Goal: Task Accomplishment & Management: Use online tool/utility

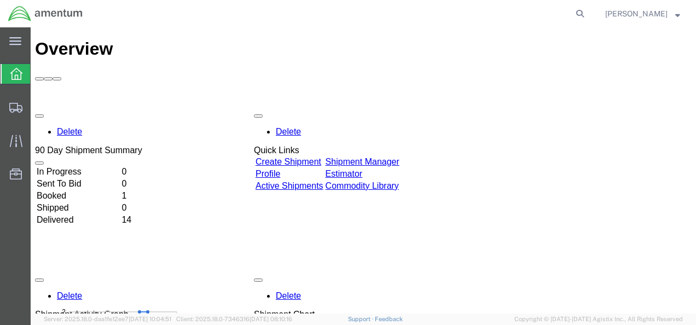
click at [319, 157] on link "Create Shipment" at bounding box center [288, 161] width 66 height 9
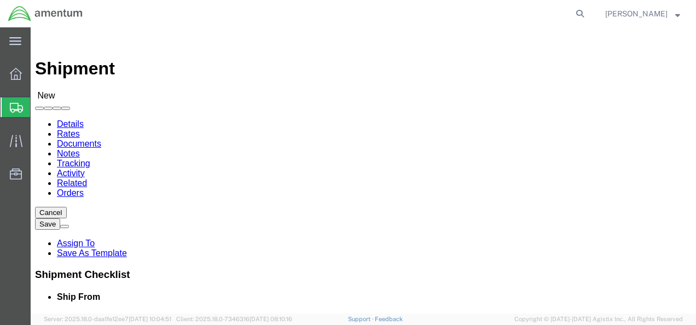
select select
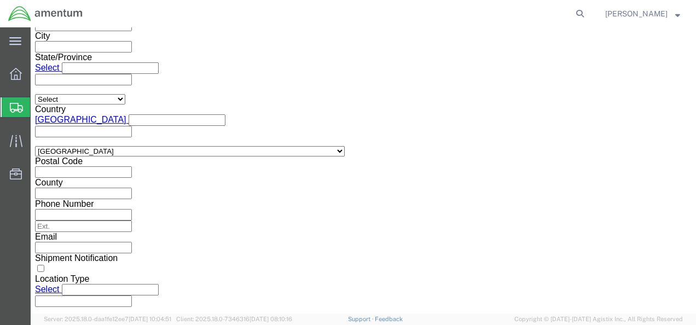
scroll to position [779, 0]
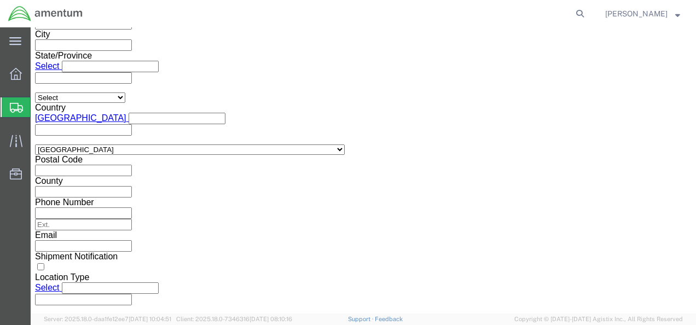
click icon
click button "Add reference"
click select "Select Account Type Activity ID Airline Appointment Number ASN Batch Request # …"
click button "Cancel"
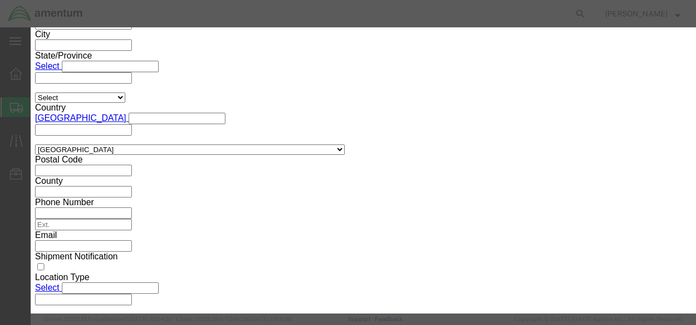
click button "Yes"
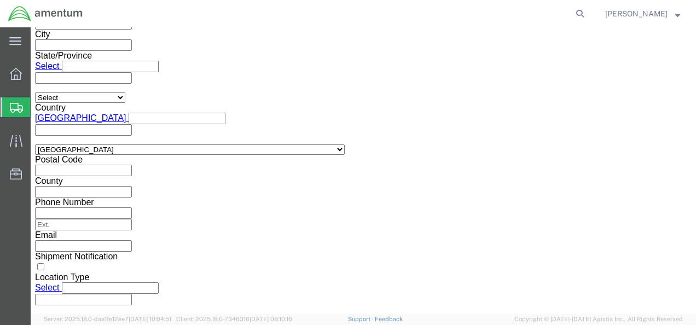
click div
click at [16, 36] on svg-icon at bounding box center [15, 41] width 12 height 11
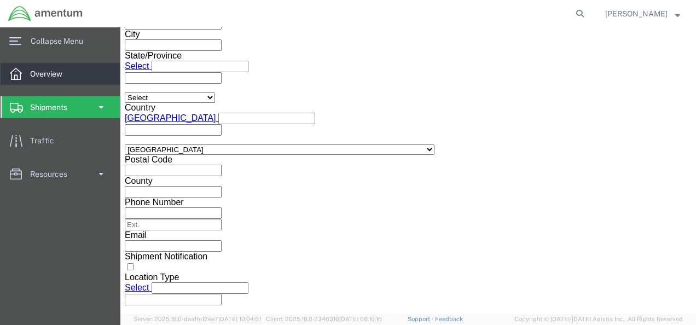
click at [30, 69] on span "Overview" at bounding box center [50, 74] width 40 height 22
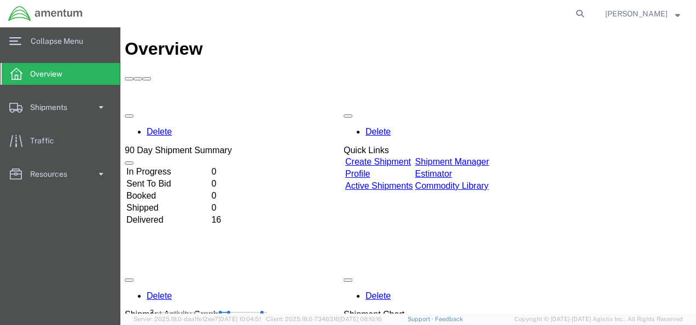
click at [452, 169] on link "Estimator" at bounding box center [433, 173] width 37 height 9
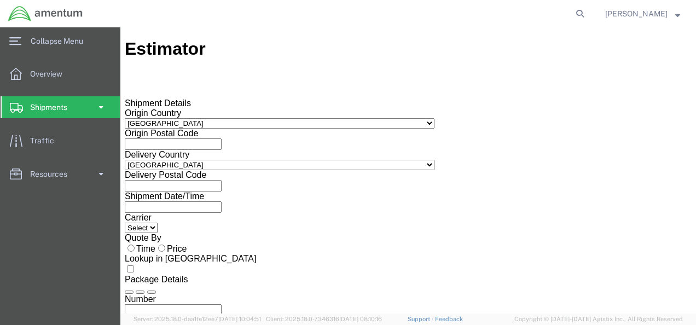
click at [222, 138] on input "text" at bounding box center [173, 143] width 97 height 11
type input "13602"
click at [222, 180] on input "text" at bounding box center [173, 185] width 97 height 11
type input "43232"
click at [222, 210] on input "text" at bounding box center [173, 206] width 97 height 11
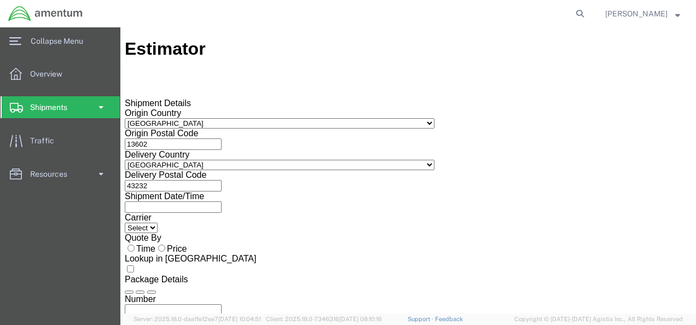
type input "[DATE]"
click at [222, 304] on input "number" at bounding box center [173, 309] width 97 height 11
type input "1"
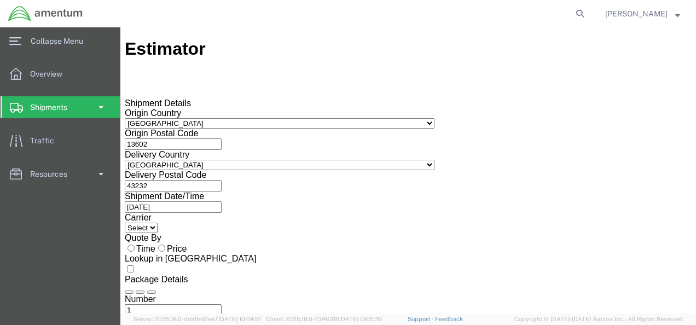
select select "CBOX"
type input "27"
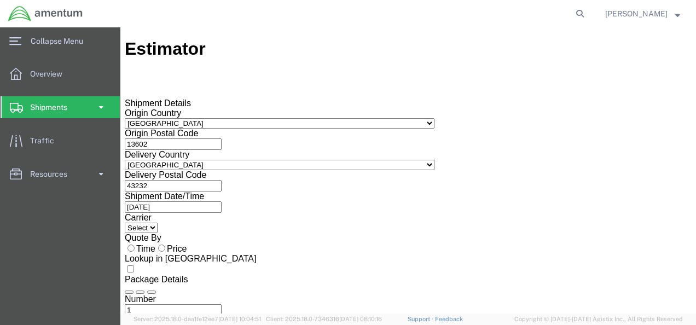
type input "14"
type input "22"
type input "44"
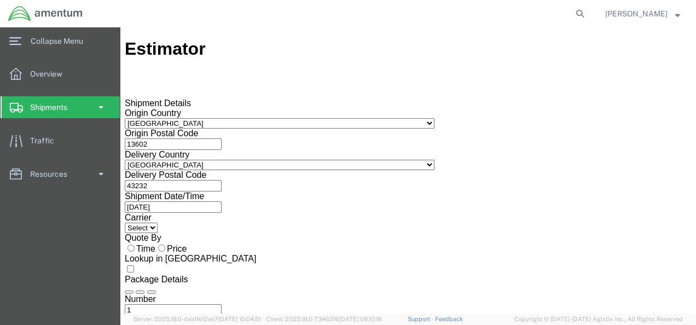
type input "500"
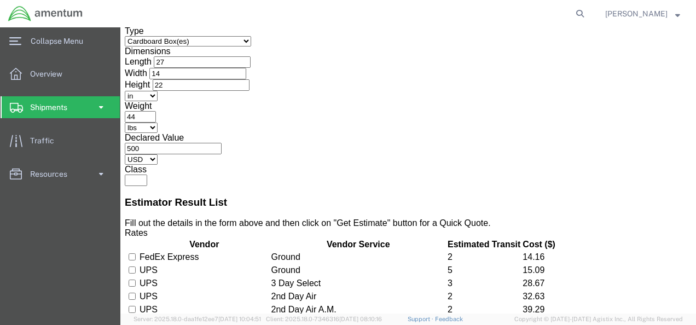
scroll to position [304, 0]
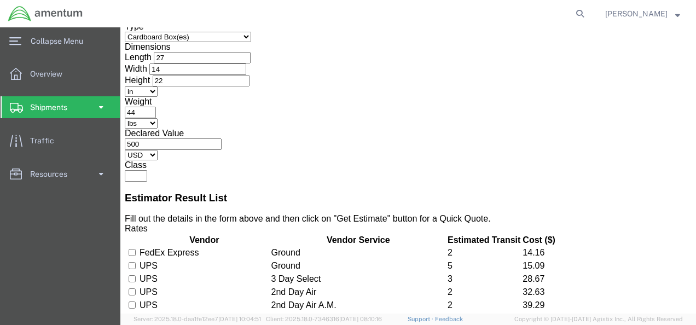
type button "Get Estimate"
